Goal: Transaction & Acquisition: Purchase product/service

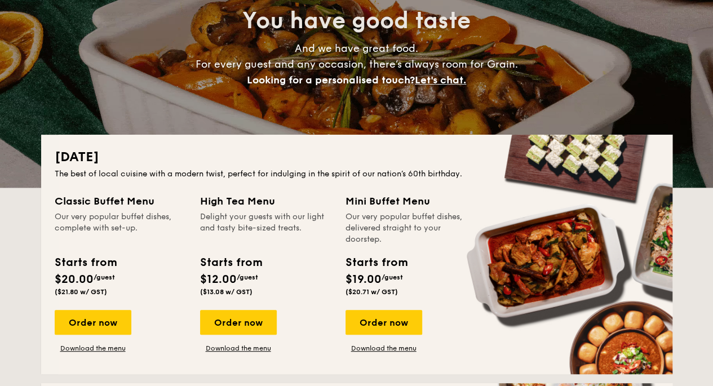
click at [365, 350] on link "Download the menu" at bounding box center [383, 348] width 77 height 9
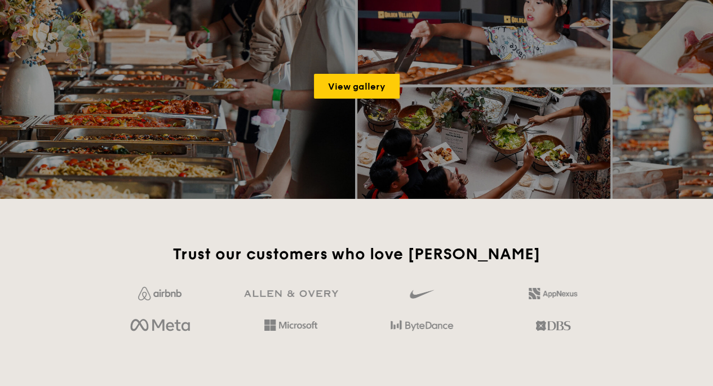
scroll to position [1804, 0]
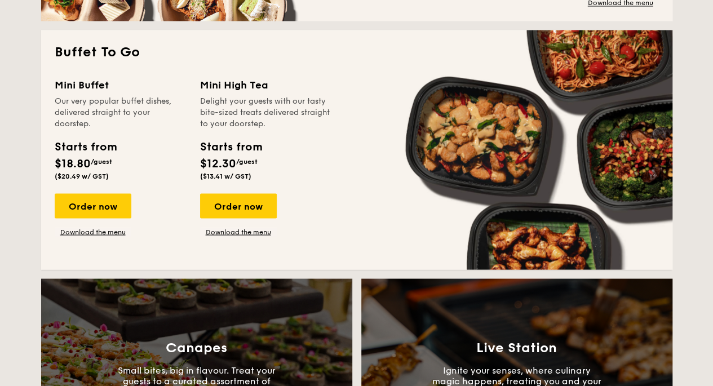
scroll to position [979, 0]
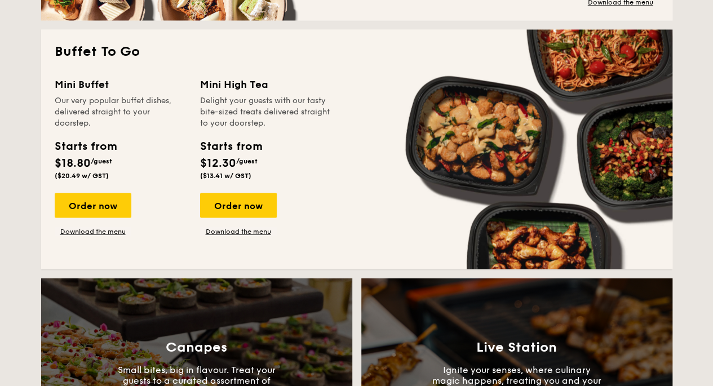
click at [86, 209] on div "Order now" at bounding box center [93, 205] width 77 height 25
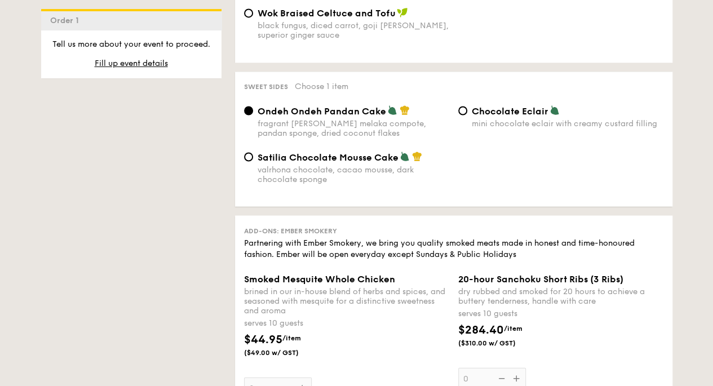
scroll to position [1069, 0]
